Goal: Task Accomplishment & Management: Manage account settings

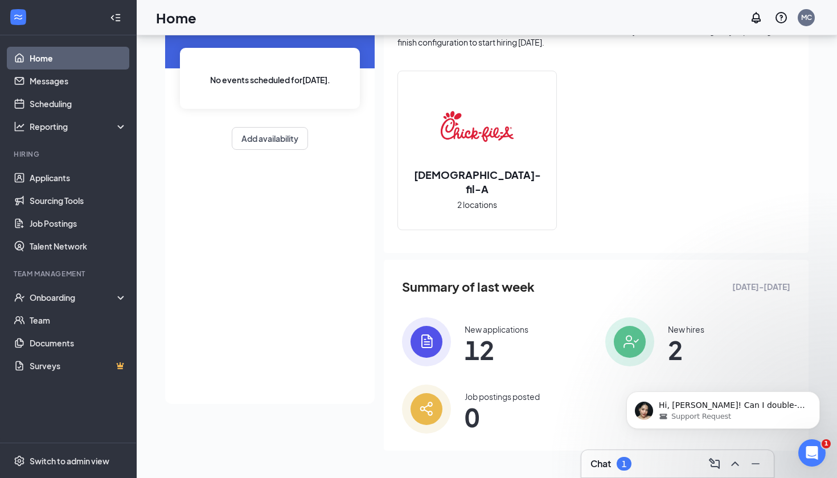
scroll to position [78, 0]
click at [645, 459] on div "Chat 1" at bounding box center [678, 464] width 174 height 18
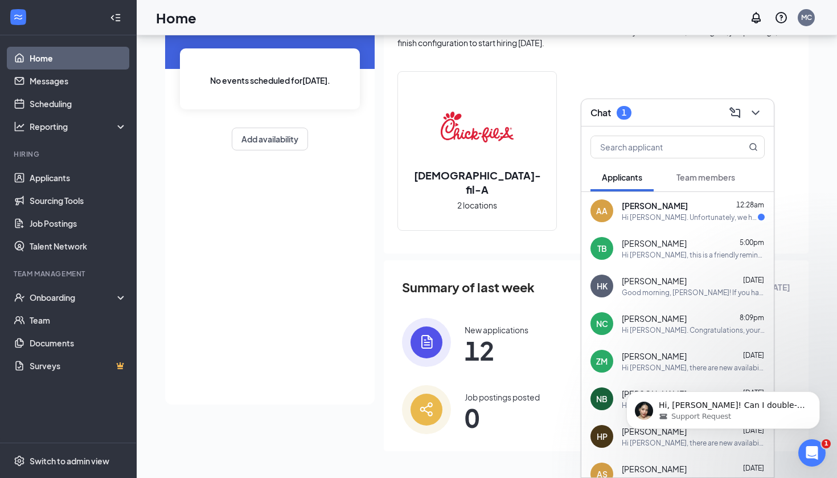
click at [705, 218] on div "Hi [PERSON_NAME]. Unfortunately, we had to reschedule your meeting with [DEMOGR…" at bounding box center [690, 217] width 136 height 10
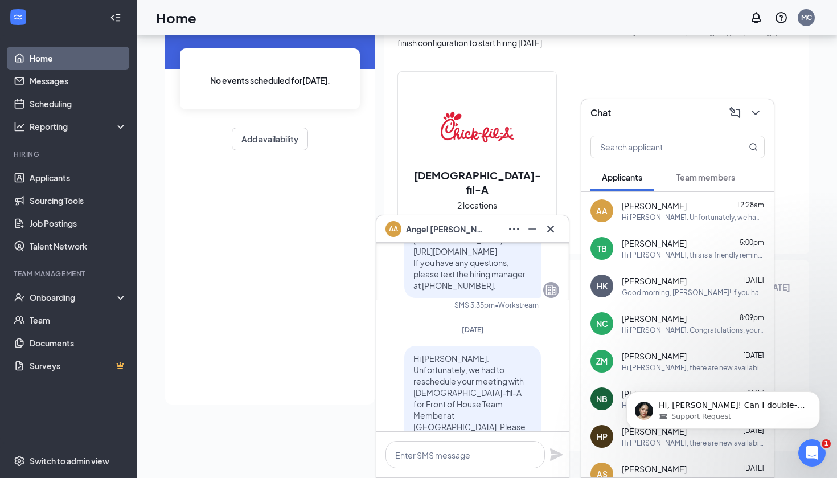
scroll to position [-136, 0]
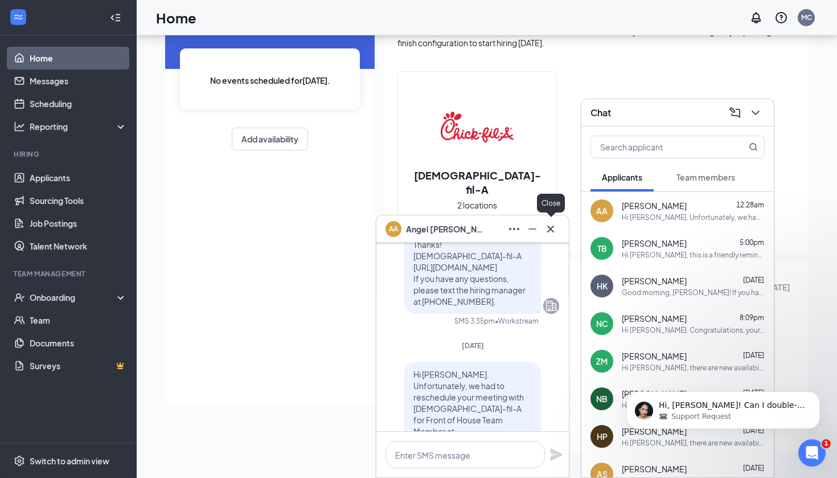
click at [556, 227] on icon "Cross" at bounding box center [551, 229] width 14 height 14
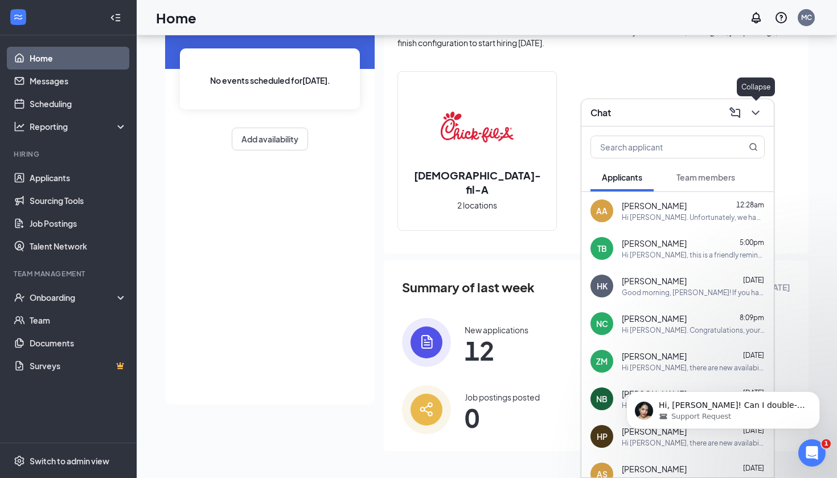
click at [758, 118] on icon "ChevronDown" at bounding box center [756, 113] width 14 height 14
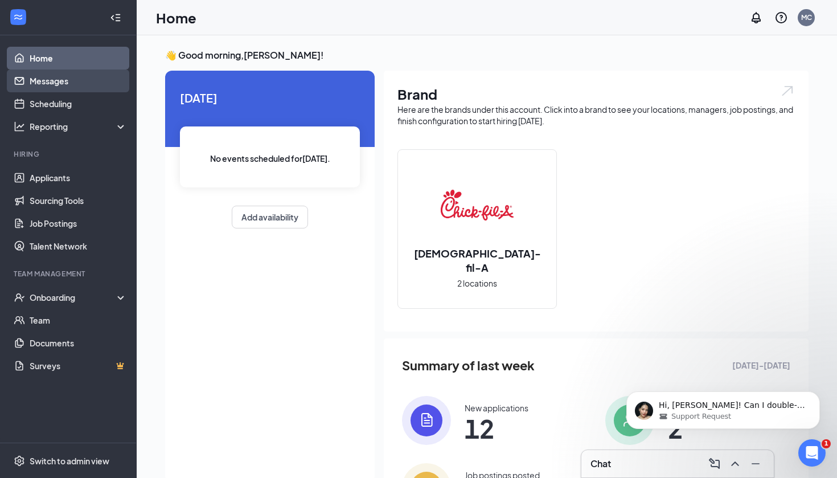
scroll to position [0, 0]
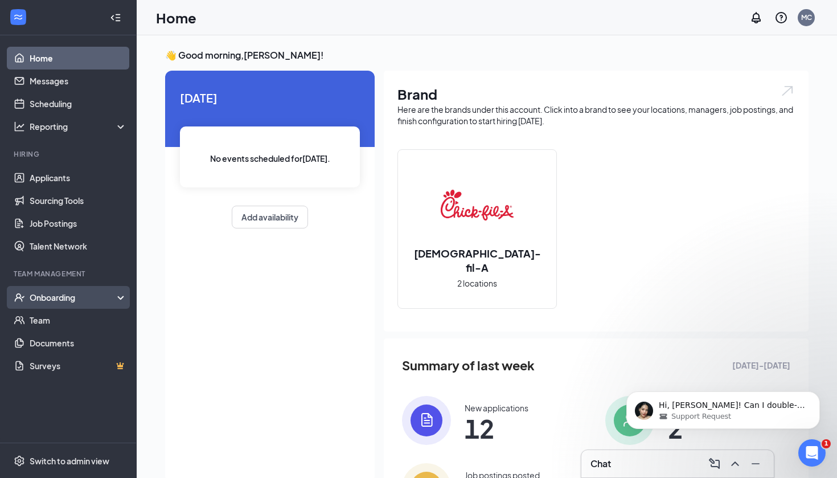
click at [71, 300] on div "Onboarding" at bounding box center [74, 297] width 88 height 11
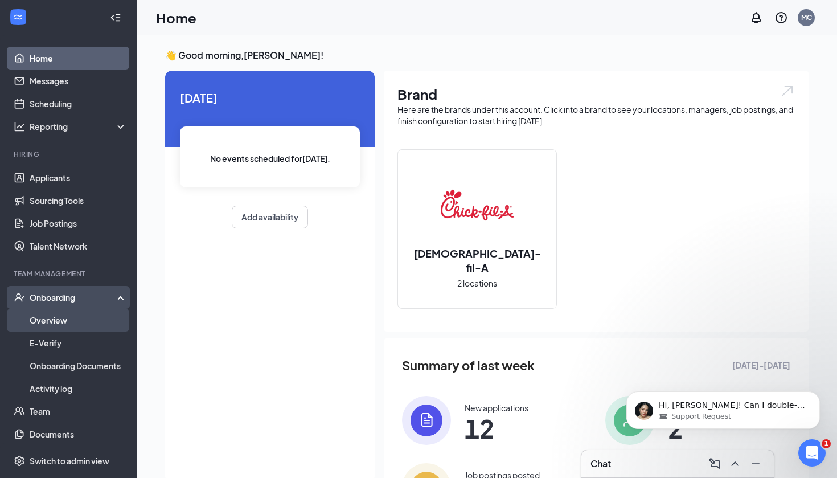
click at [69, 321] on link "Overview" at bounding box center [78, 320] width 97 height 23
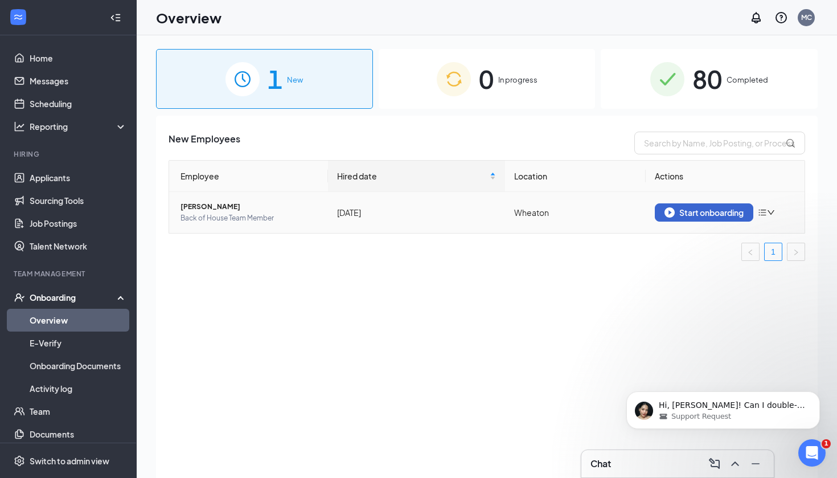
click at [717, 212] on div "Start onboarding" at bounding box center [704, 212] width 79 height 10
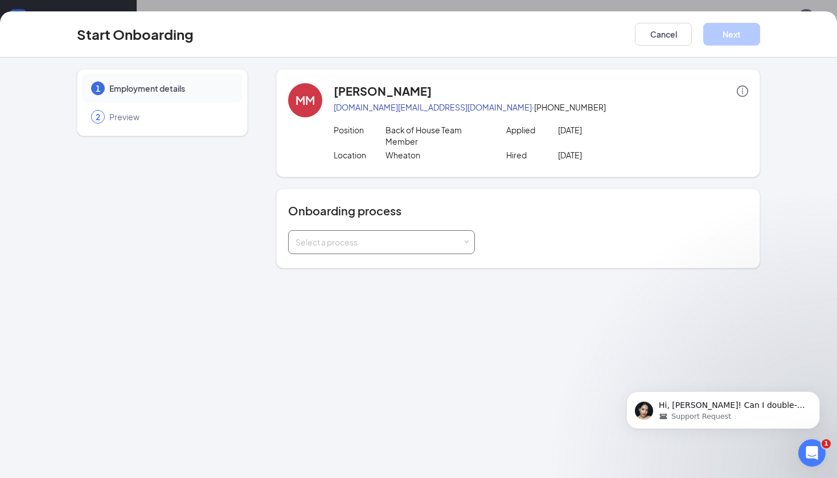
click at [429, 249] on div "Select a process" at bounding box center [382, 242] width 172 height 23
click at [429, 249] on input at bounding box center [382, 242] width 172 height 23
click at [446, 269] on li "New Team Member (not ready)" at bounding box center [381, 266] width 187 height 21
click at [597, 280] on div "1 Employment details 2 Preview MM [PERSON_NAME] [DOMAIN_NAME][EMAIL_ADDRESS][DO…" at bounding box center [418, 268] width 837 height 420
click at [660, 37] on button "Cancel" at bounding box center [663, 34] width 57 height 23
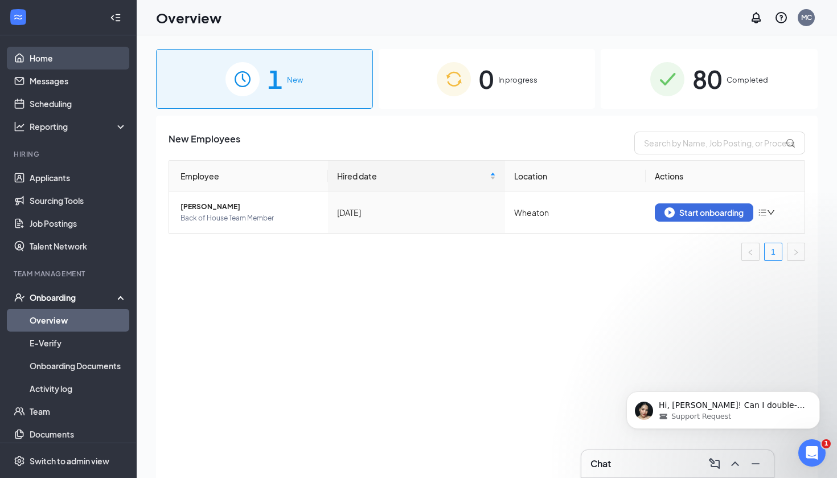
click at [59, 51] on link "Home" at bounding box center [78, 58] width 97 height 23
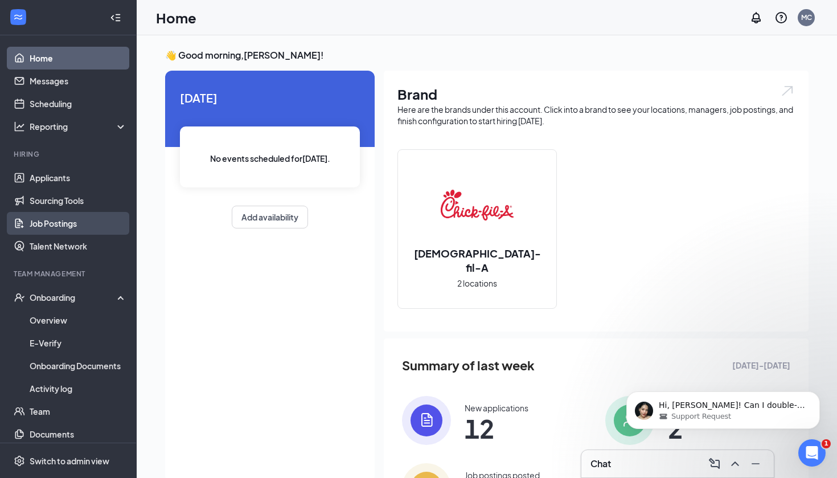
click at [79, 227] on link "Job Postings" at bounding box center [78, 223] width 97 height 23
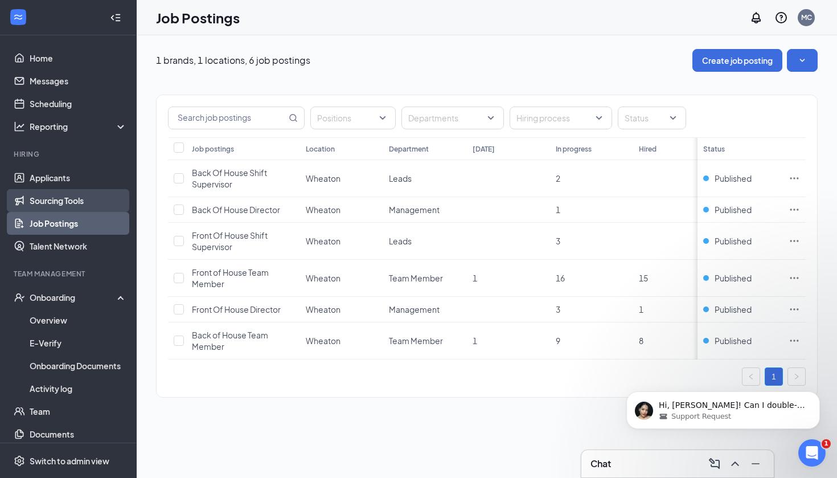
click at [89, 201] on link "Sourcing Tools" at bounding box center [78, 200] width 97 height 23
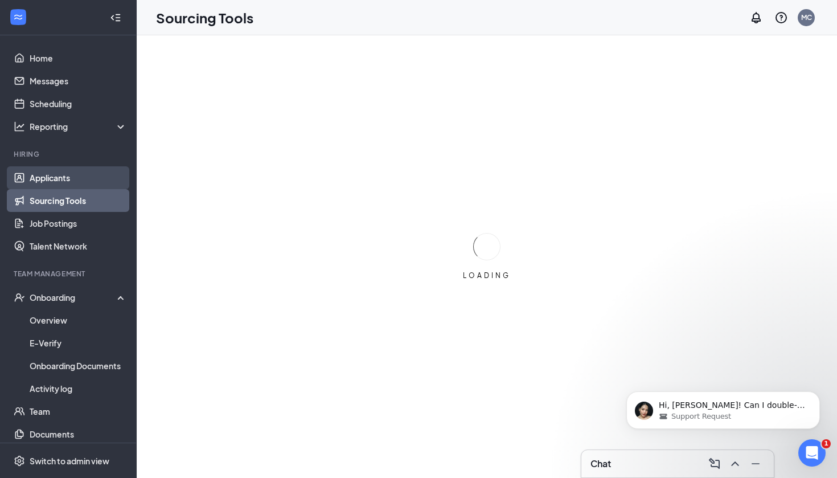
click at [82, 176] on link "Applicants" at bounding box center [78, 177] width 97 height 23
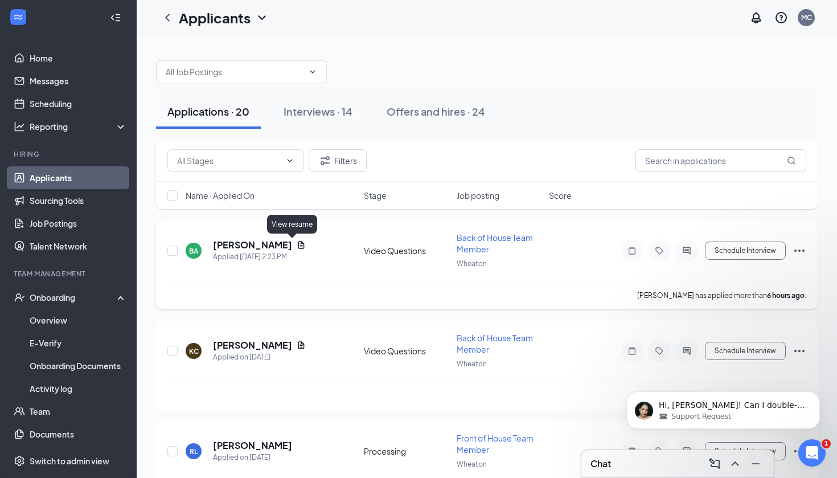
click at [297, 247] on icon "Document" at bounding box center [301, 244] width 9 height 9
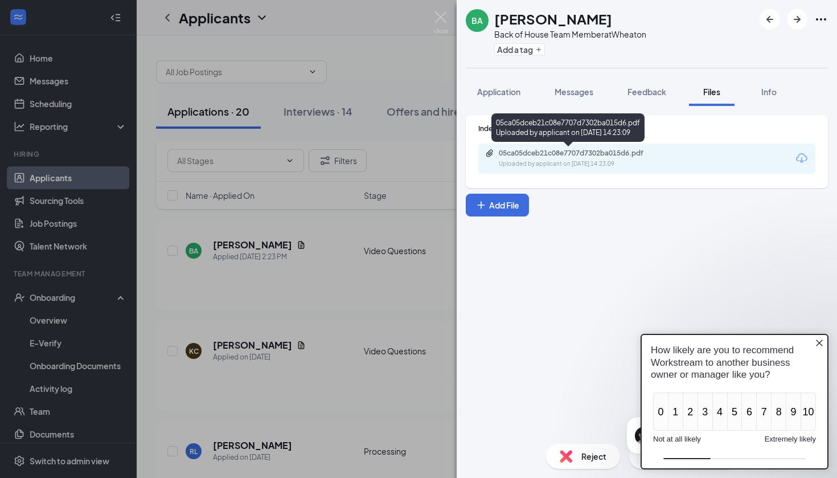
click at [562, 160] on div "Uploaded by applicant on [DATE] 14:23:09" at bounding box center [584, 163] width 171 height 9
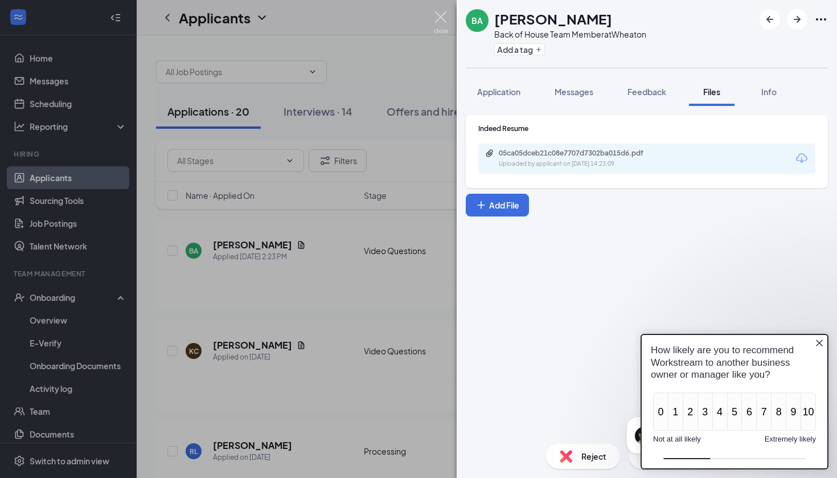
click at [442, 18] on img at bounding box center [441, 22] width 14 height 22
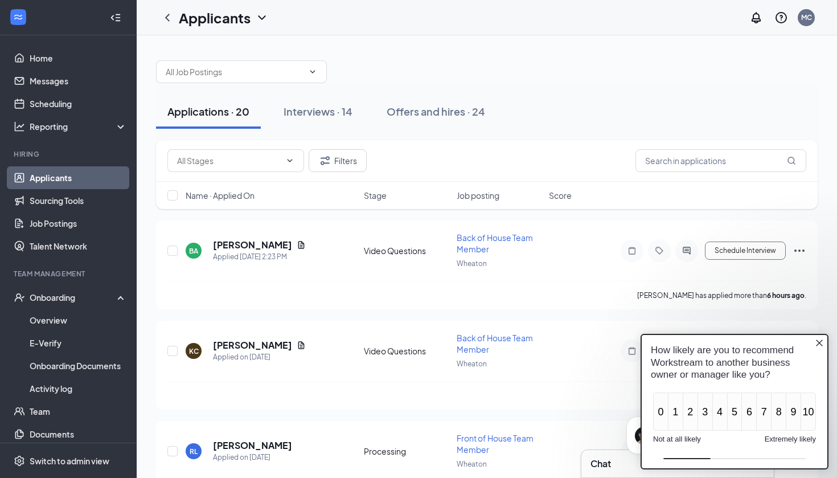
click at [822, 343] on icon "Close button" at bounding box center [819, 342] width 9 height 9
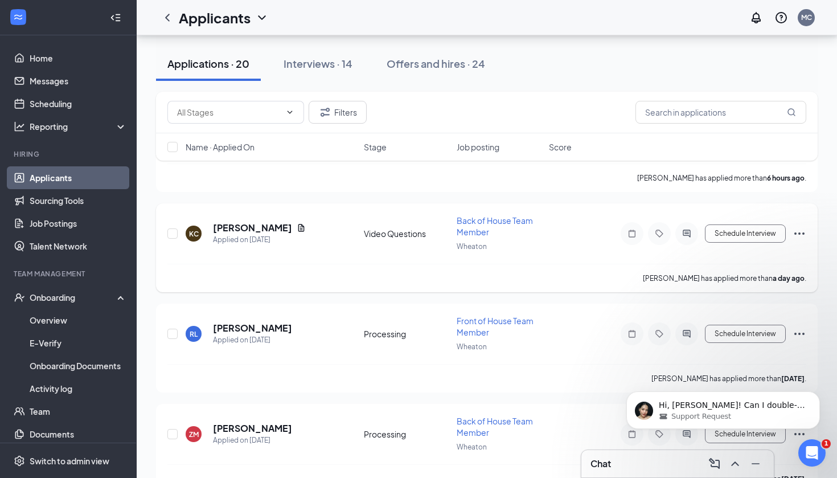
scroll to position [128, 0]
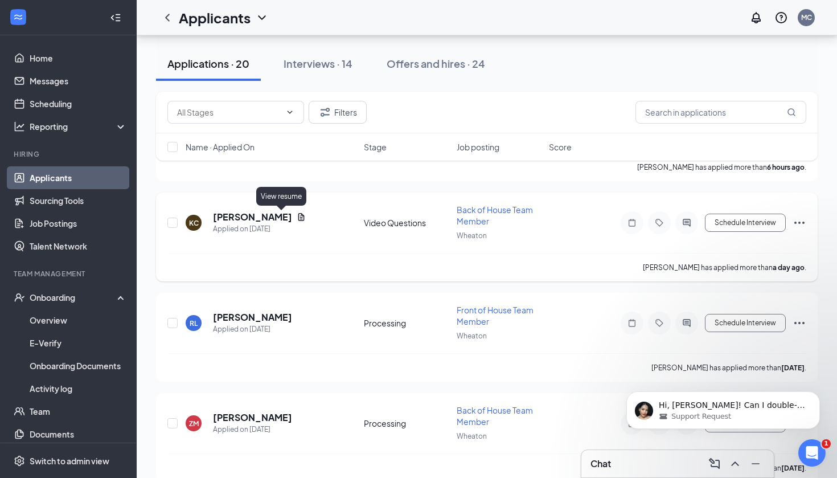
click at [298, 216] on icon "Document" at bounding box center [301, 216] width 6 height 7
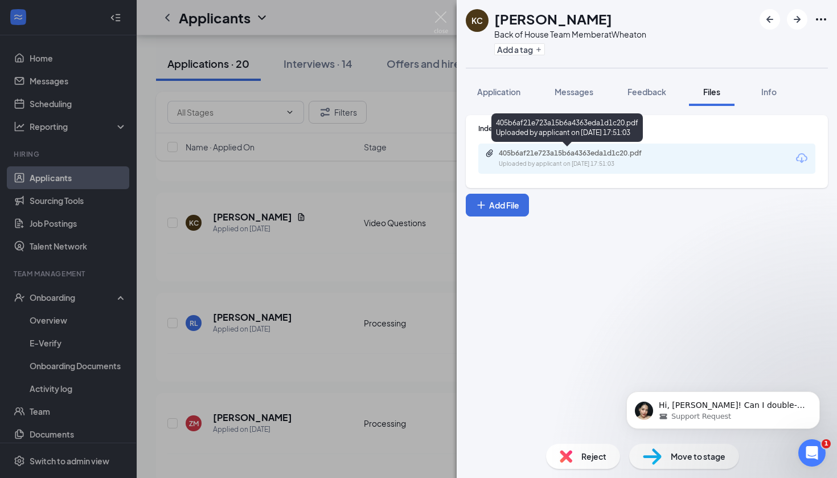
click at [646, 156] on div "405b6af21e723a15b6a4363eda1d1c20.pdf" at bounding box center [578, 153] width 159 height 9
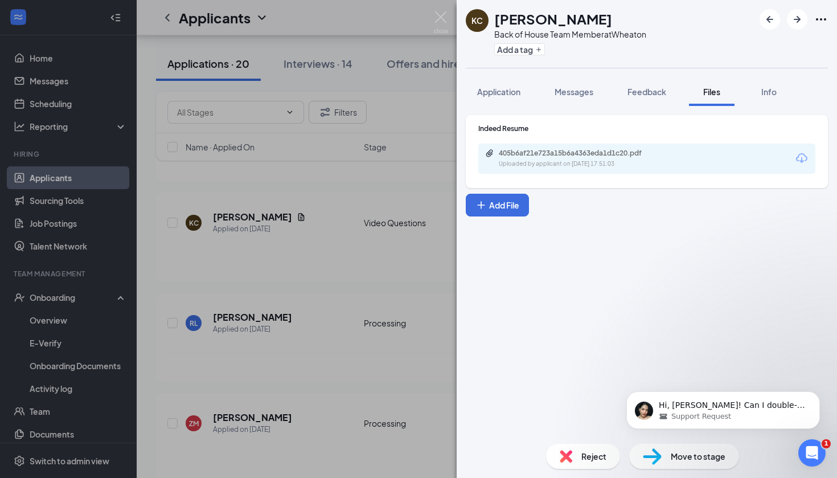
click at [448, 16] on div "[PERSON_NAME] [PERSON_NAME] Back of House Team Member at Wheaton Add a tag Appl…" at bounding box center [418, 239] width 837 height 478
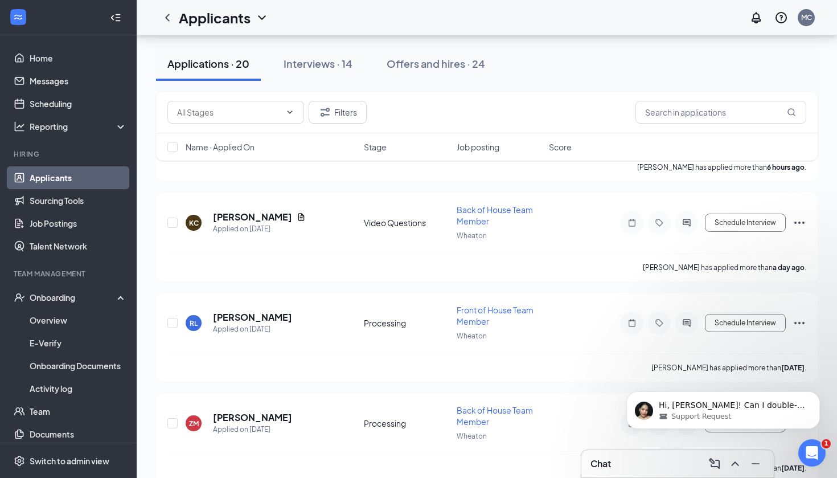
click at [435, 19] on div "Applicants MC" at bounding box center [487, 17] width 701 height 35
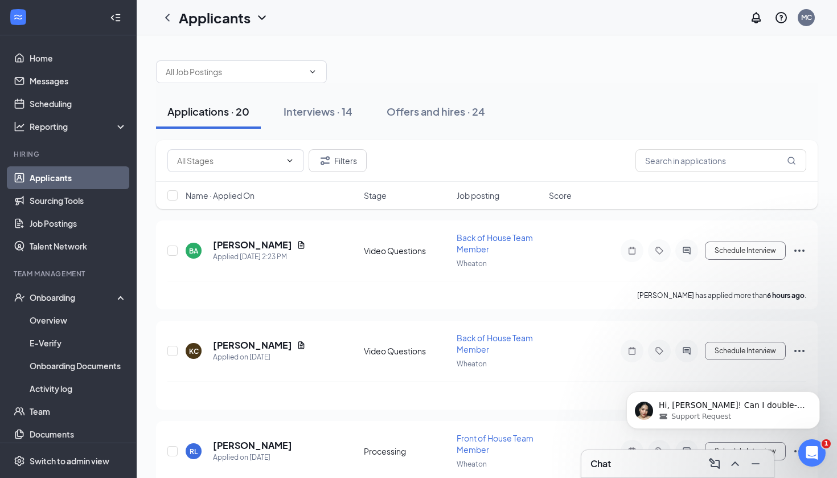
click at [240, 193] on span "Name · Applied On" at bounding box center [220, 195] width 69 height 11
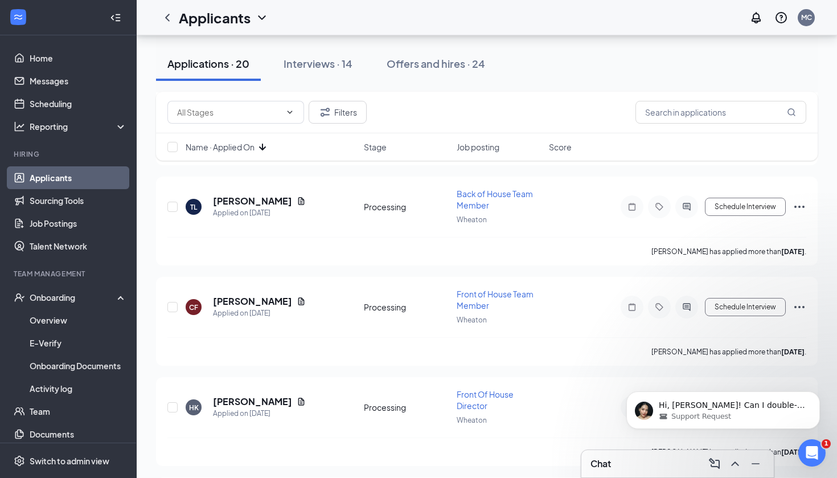
scroll to position [677, 0]
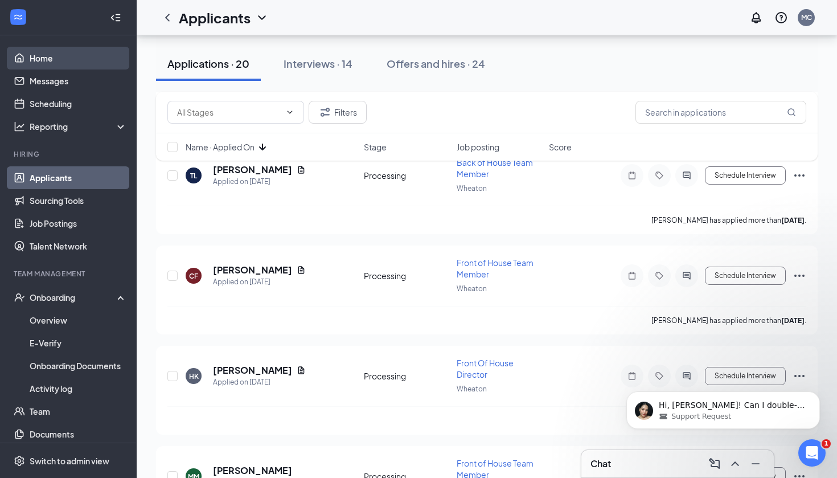
click at [60, 61] on link "Home" at bounding box center [78, 58] width 97 height 23
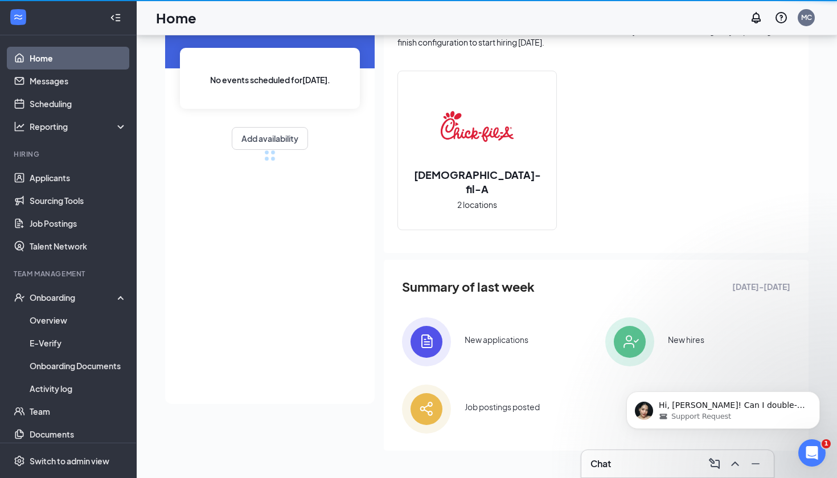
scroll to position [78, 0]
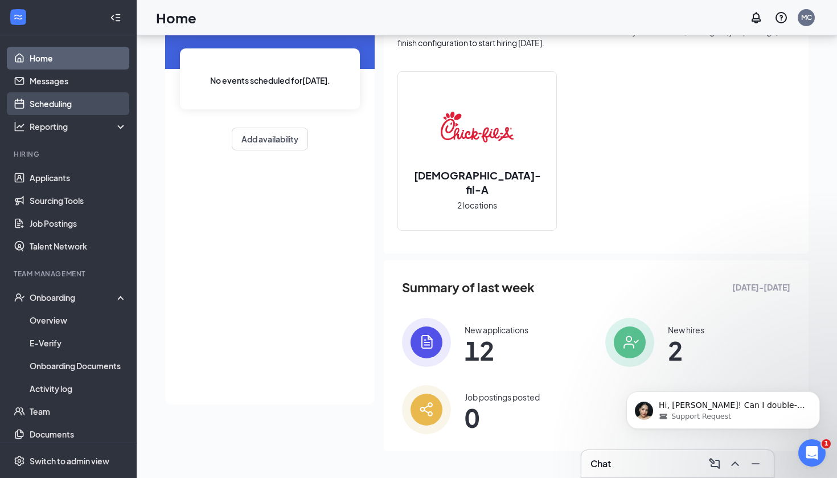
click at [66, 107] on link "Scheduling" at bounding box center [78, 103] width 97 height 23
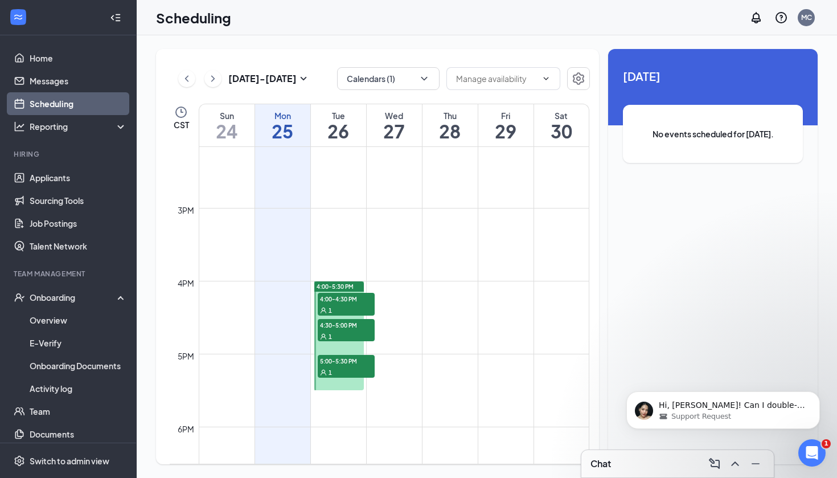
scroll to position [1041, 0]
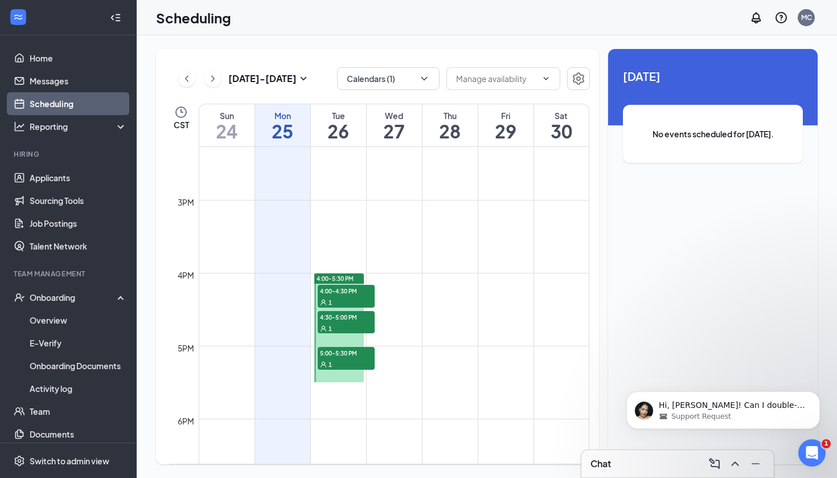
click at [341, 356] on span "5:00-5:30 PM" at bounding box center [346, 352] width 57 height 11
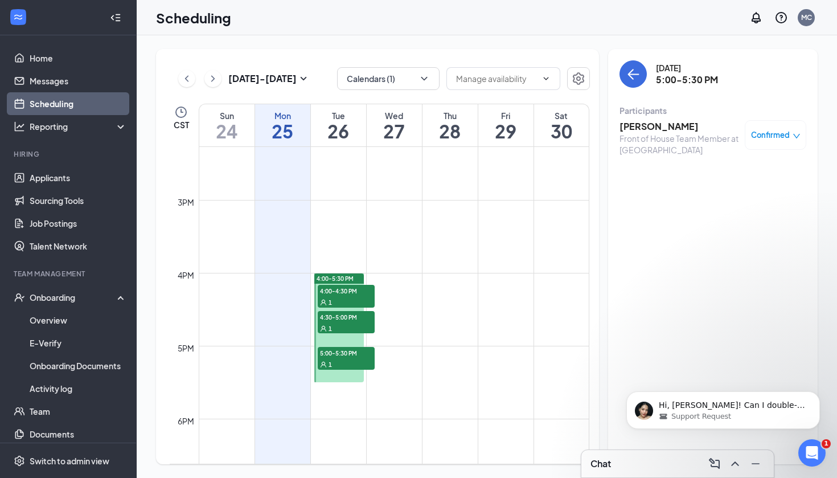
click at [353, 326] on div "1" at bounding box center [346, 327] width 57 height 11
click at [366, 300] on div "1" at bounding box center [346, 301] width 57 height 11
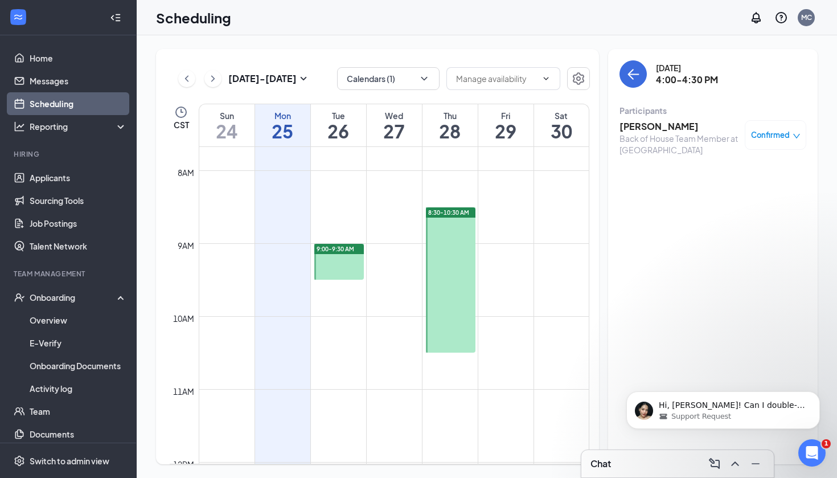
scroll to position [550, 0]
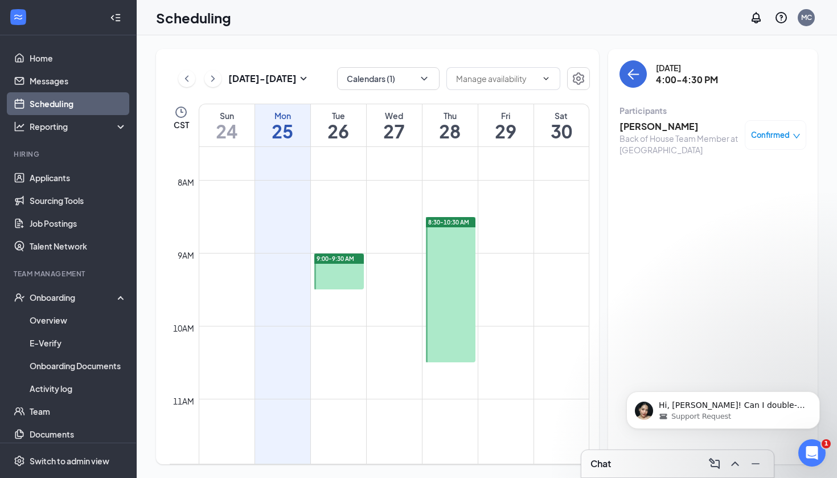
click at [335, 264] on div at bounding box center [339, 271] width 50 height 36
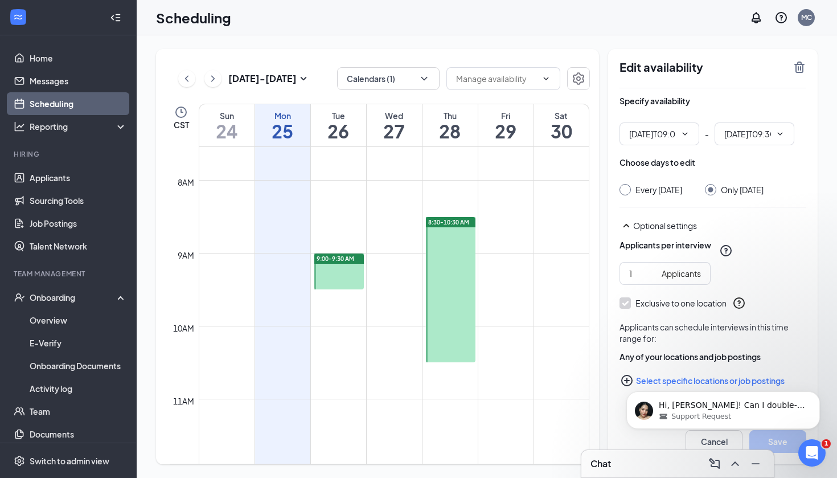
type input "09:00 AM"
type input "09:30 AM"
click at [800, 69] on icon "TrashOutline" at bounding box center [800, 67] width 10 height 11
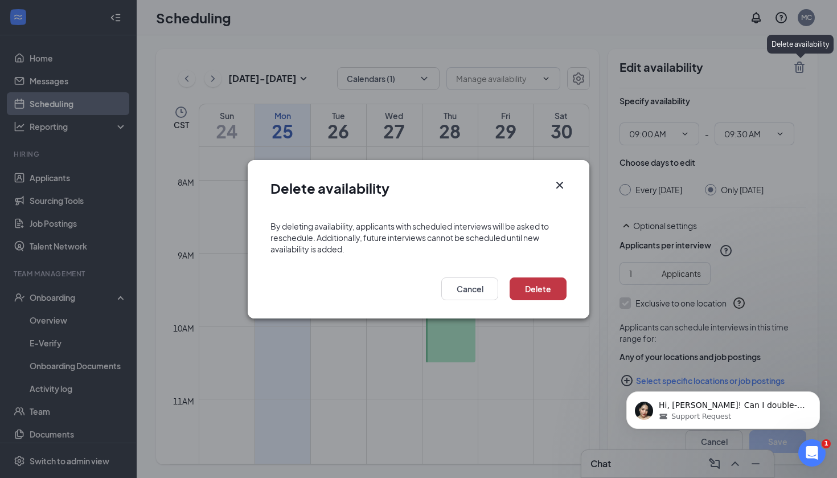
click at [548, 280] on button "Delete" at bounding box center [538, 288] width 57 height 23
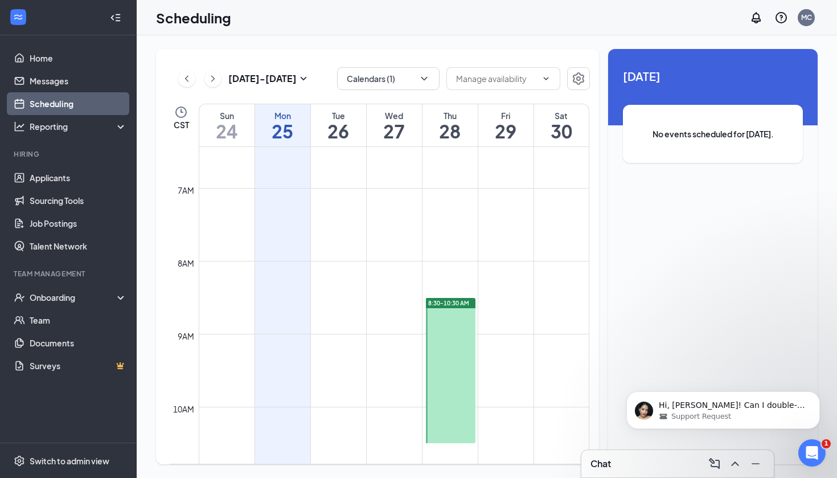
scroll to position [504, 0]
